Goal: Task Accomplishment & Management: Manage account settings

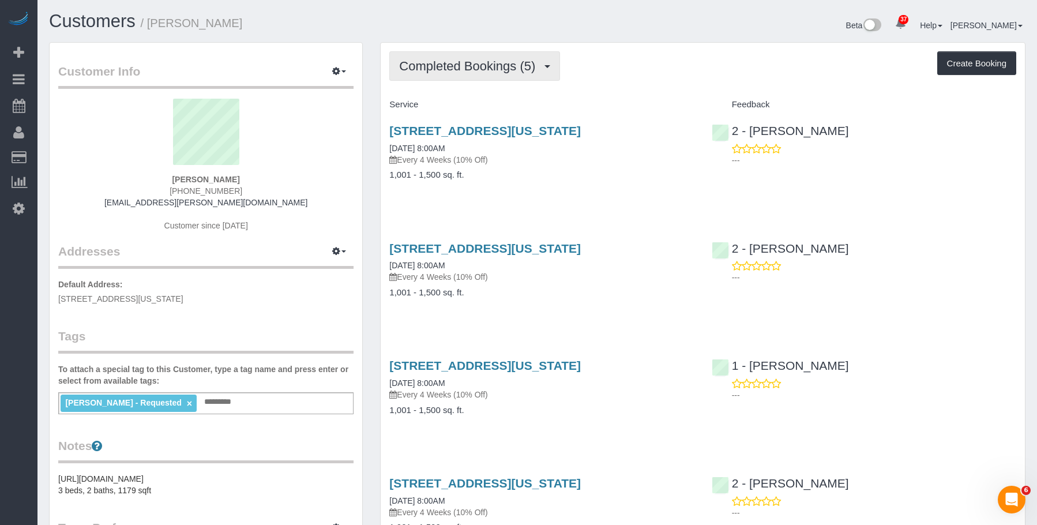
click at [458, 78] on button "Completed Bookings (5)" at bounding box center [474, 65] width 171 height 29
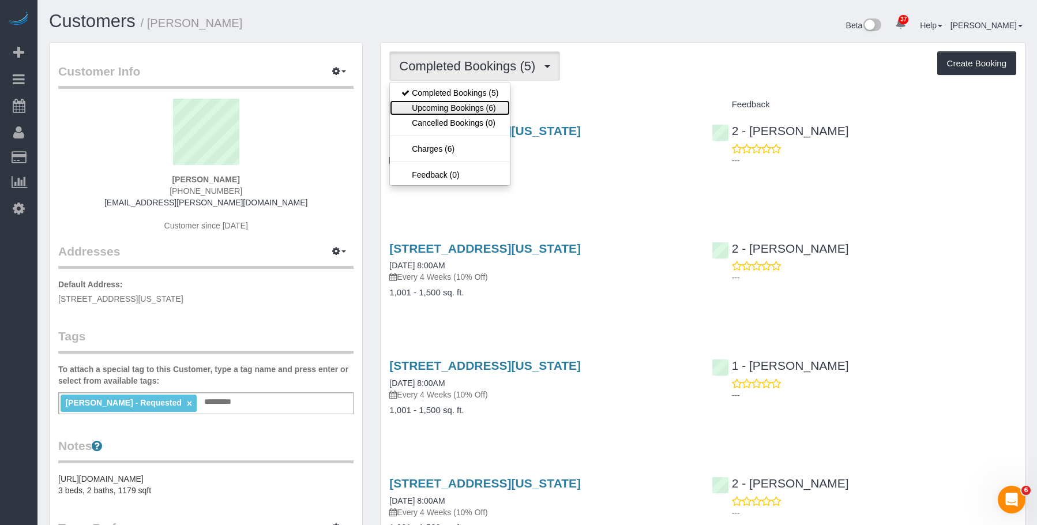
click at [444, 104] on link "Upcoming Bookings (6)" at bounding box center [450, 107] width 120 height 15
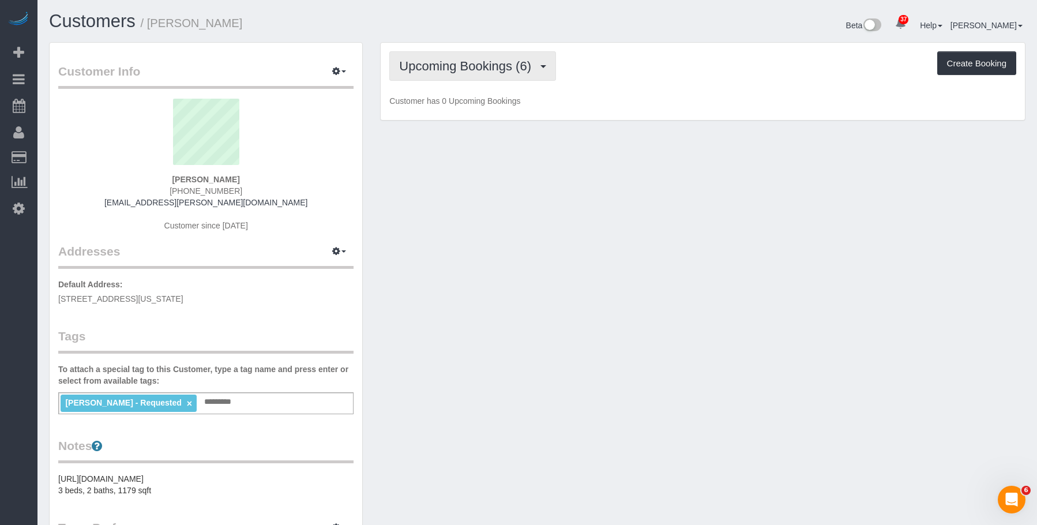
click at [468, 76] on button "Upcoming Bookings (6)" at bounding box center [472, 65] width 167 height 29
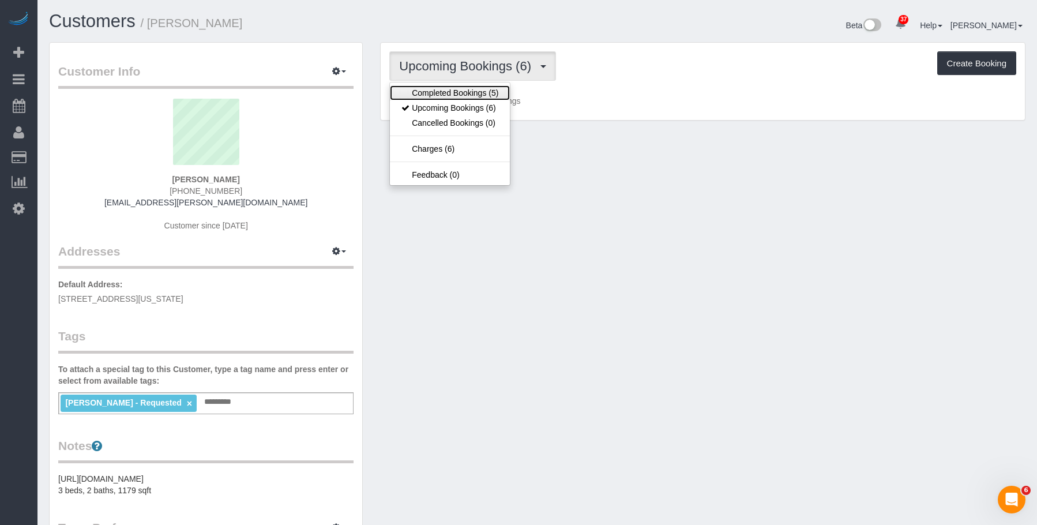
click at [452, 93] on link "Completed Bookings (5)" at bounding box center [450, 92] width 120 height 15
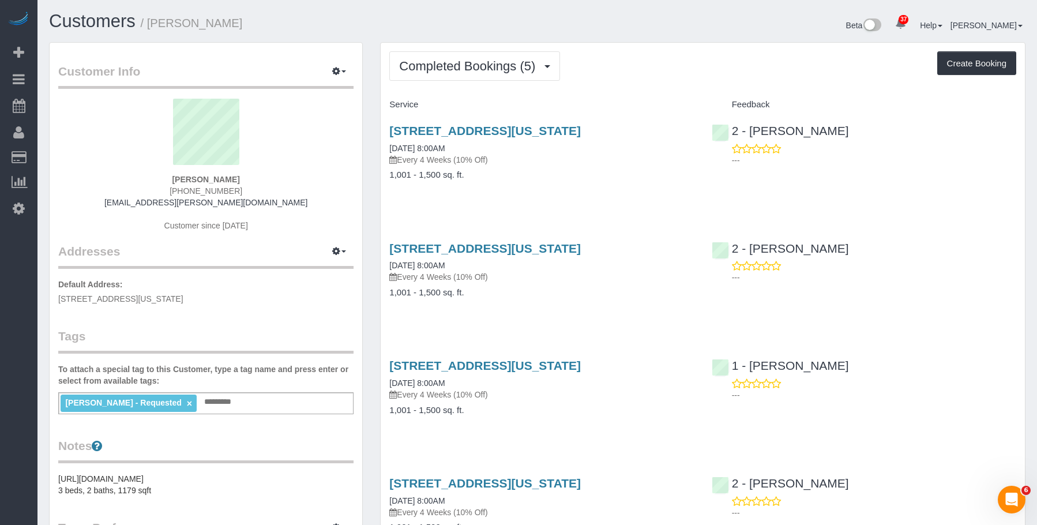
click at [531, 174] on h4 "1,001 - 1,500 sq. ft." at bounding box center [541, 175] width 305 height 10
click at [580, 131] on link "[STREET_ADDRESS][US_STATE]" at bounding box center [485, 130] width 192 height 13
click at [472, 57] on button "Completed Bookings (5)" at bounding box center [474, 65] width 171 height 29
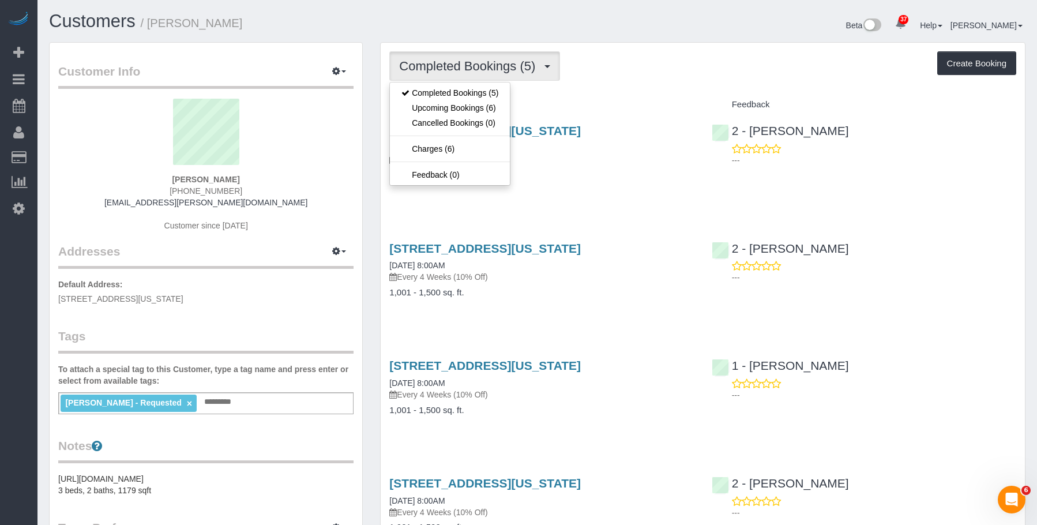
click at [563, 160] on p "Every 4 Weeks (10% Off)" at bounding box center [541, 160] width 305 height 12
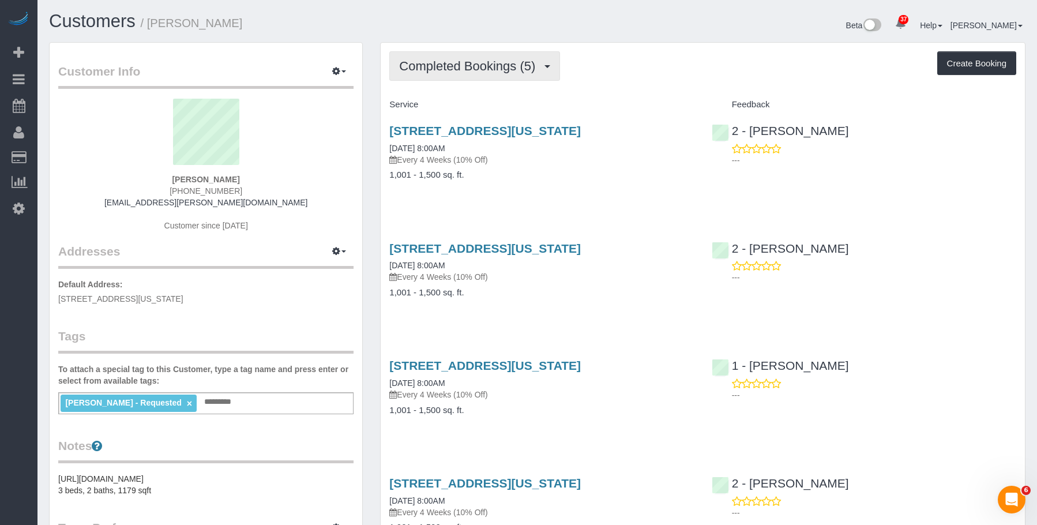
drag, startPoint x: 497, startPoint y: 68, endPoint x: 471, endPoint y: 98, distance: 39.7
click at [496, 67] on span "Completed Bookings (5)" at bounding box center [470, 66] width 142 height 14
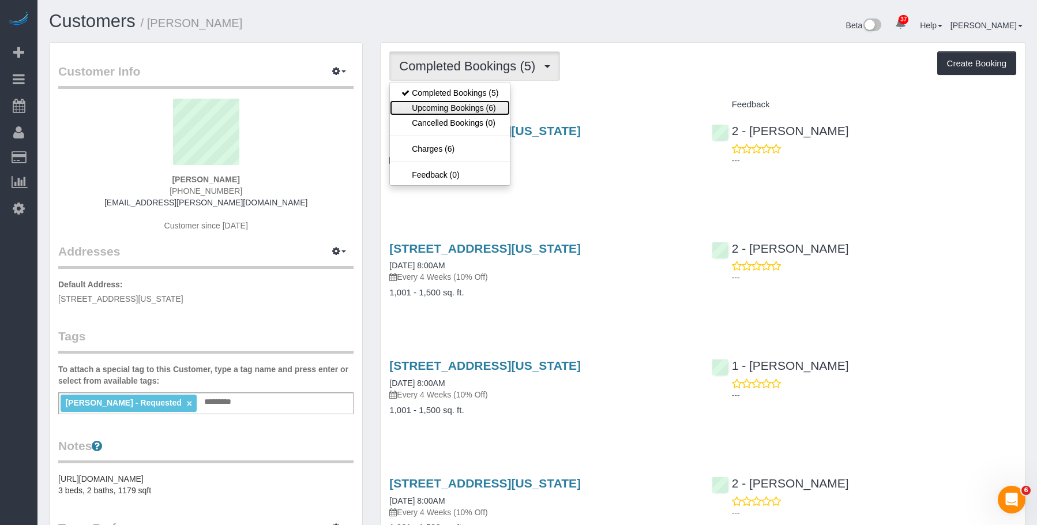
click at [463, 104] on link "Upcoming Bookings (6)" at bounding box center [450, 107] width 120 height 15
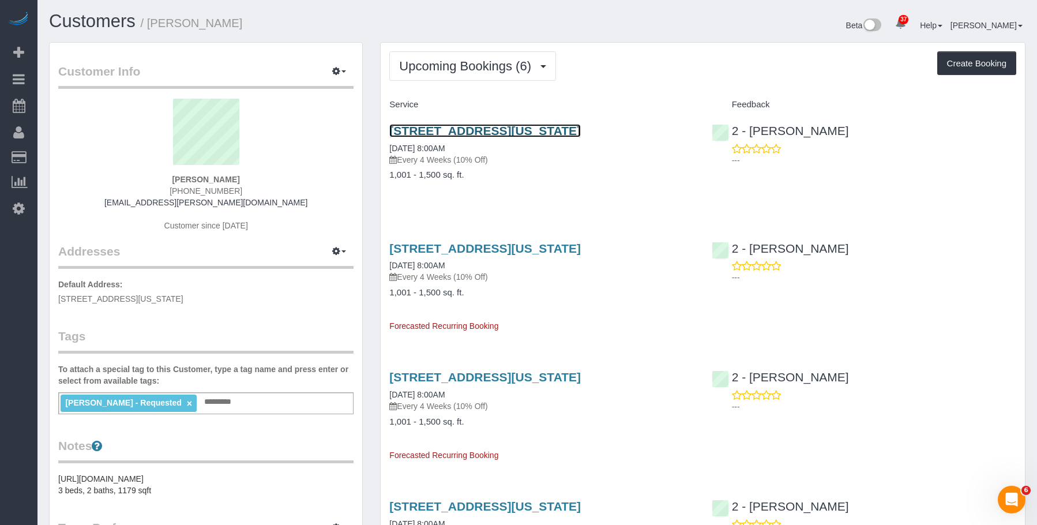
click at [449, 130] on link "[STREET_ADDRESS][US_STATE]" at bounding box center [485, 130] width 192 height 13
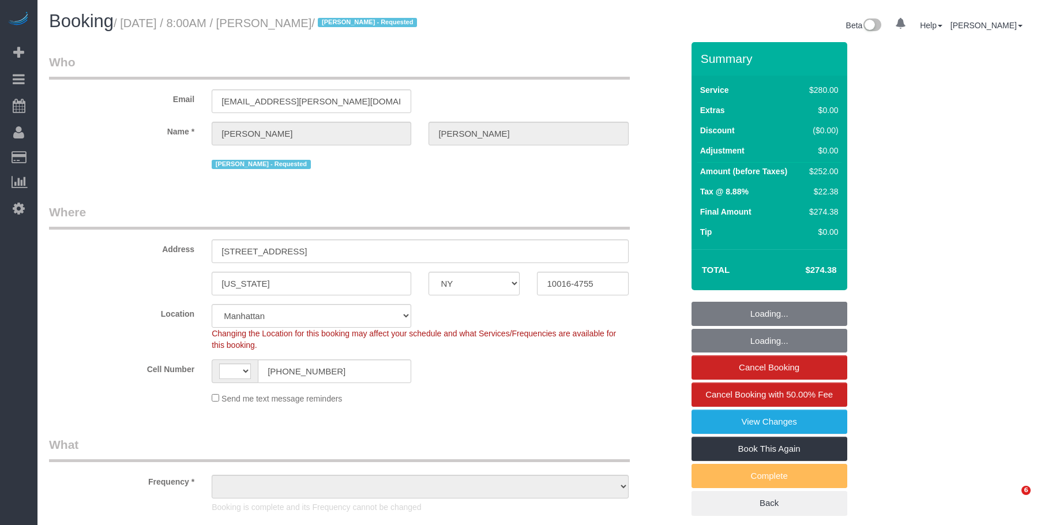
select select "NY"
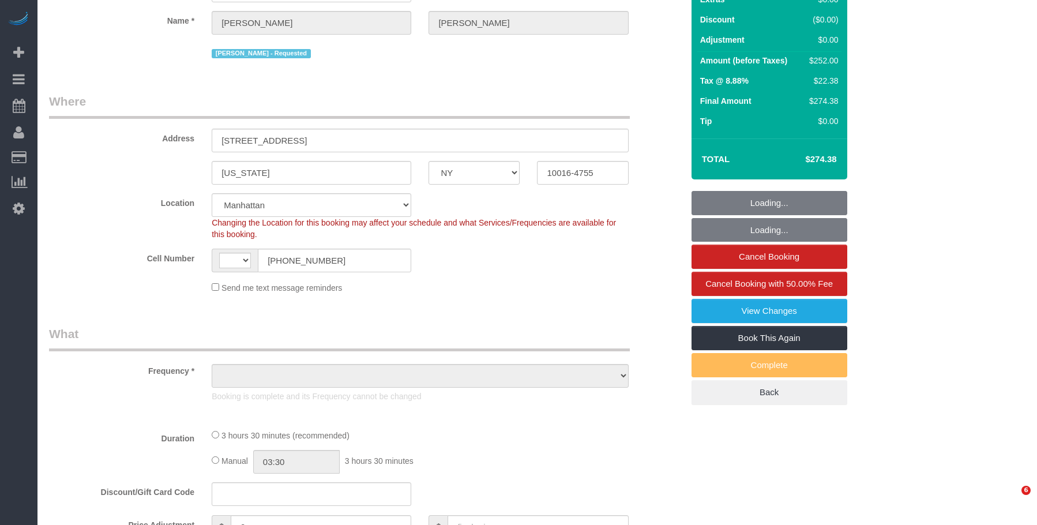
select select "string:US"
select select "210"
select select "spot1"
select select "number:56"
select select "number:72"
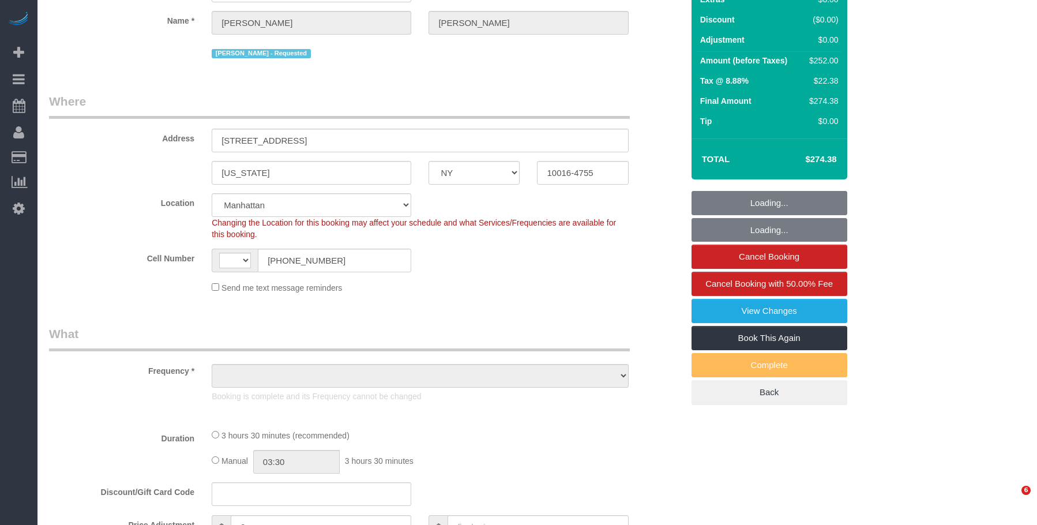
select select "number:14"
select select "number:5"
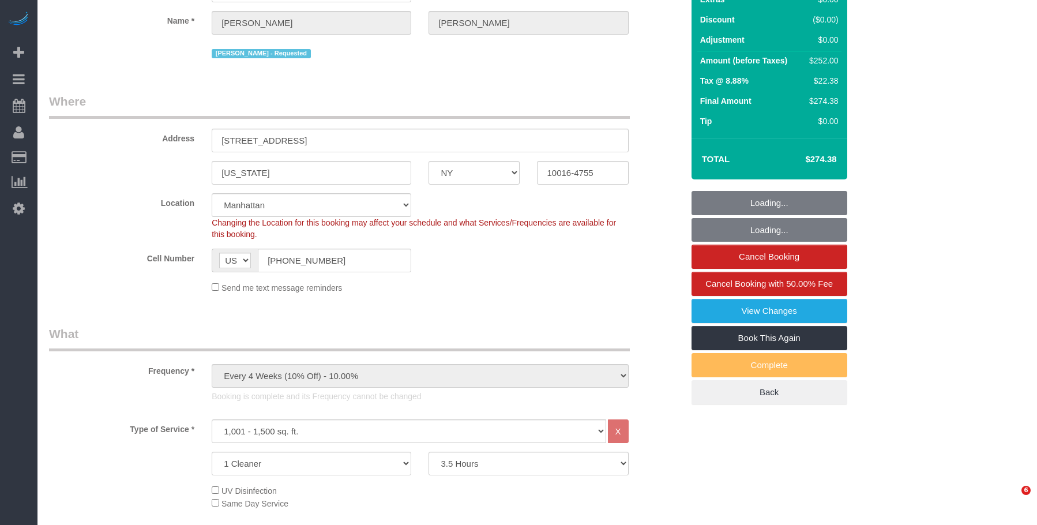
select select "object:1504"
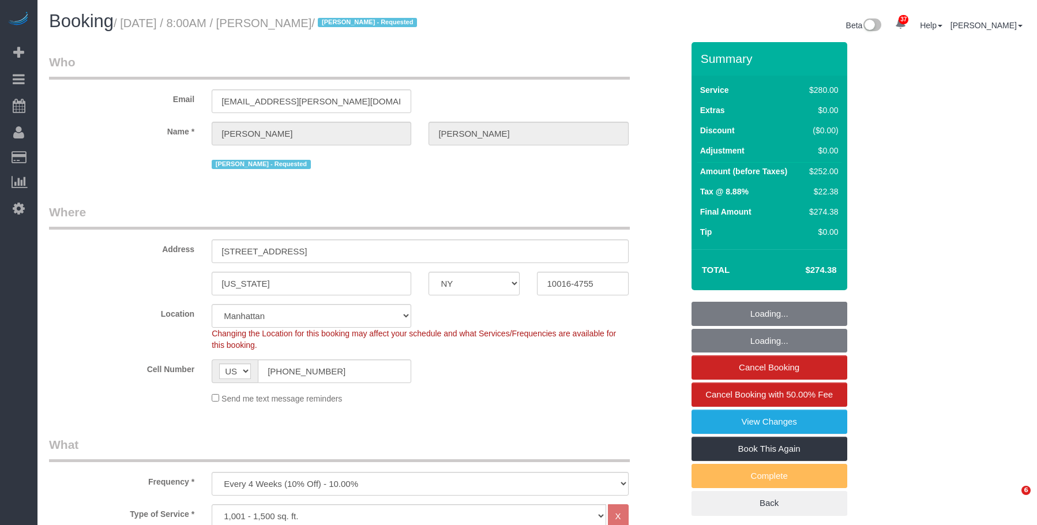
select select "NY"
select select "210"
select select "spot1"
select select "number:56"
select select "number:72"
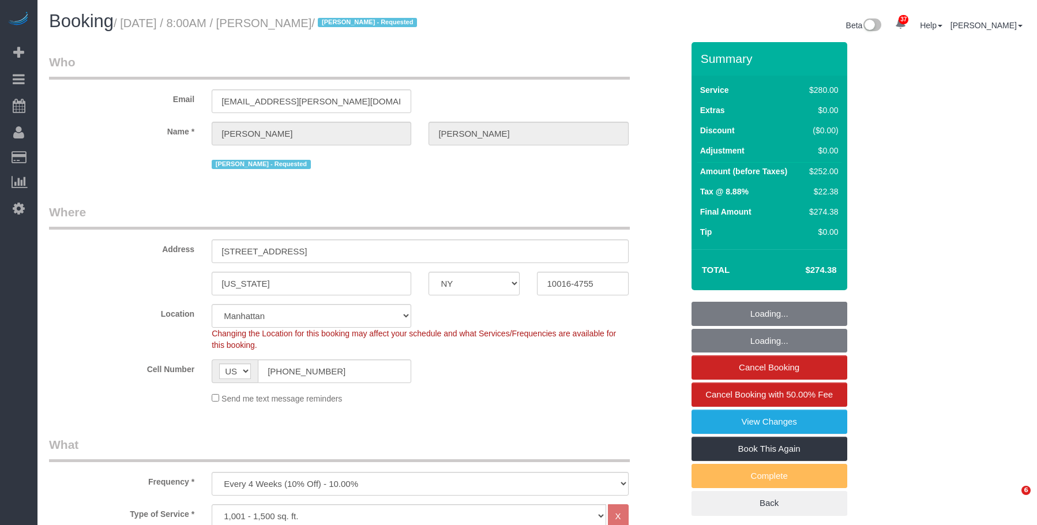
select select "number:14"
select select "number:5"
